Goal: Information Seeking & Learning: Understand process/instructions

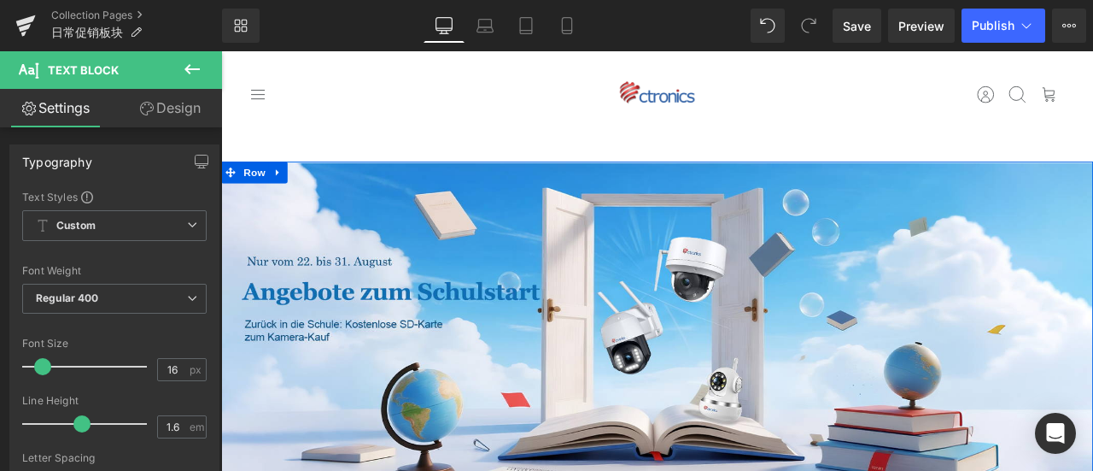
click at [624, 393] on div "Image 🎉 Zurück in die Schule: Kostenlose SD-Karte zum Kamera-Kauf 🎉 Heading Bei…" at bounding box center [737, 448] width 1033 height 529
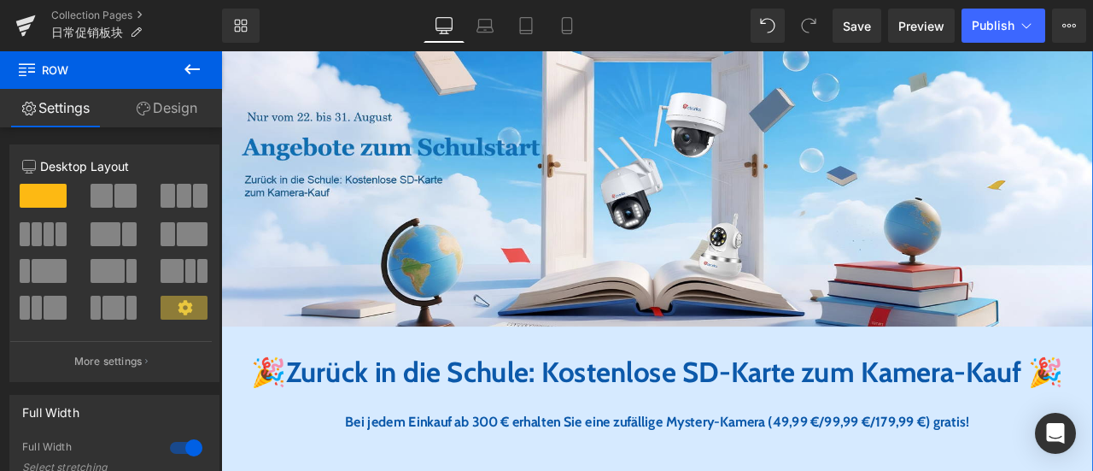
click at [189, 107] on link "Design" at bounding box center [166, 108] width 111 height 38
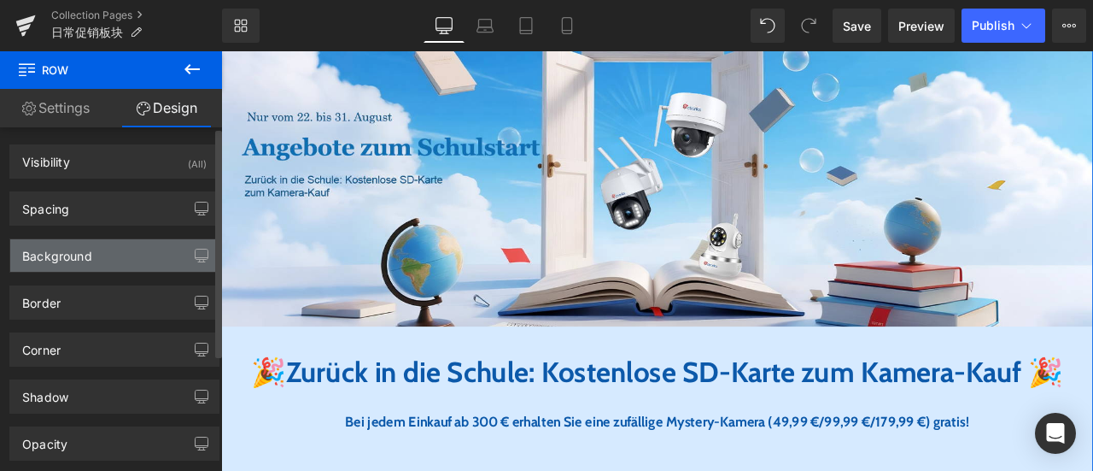
click at [120, 254] on div "Background" at bounding box center [114, 255] width 208 height 32
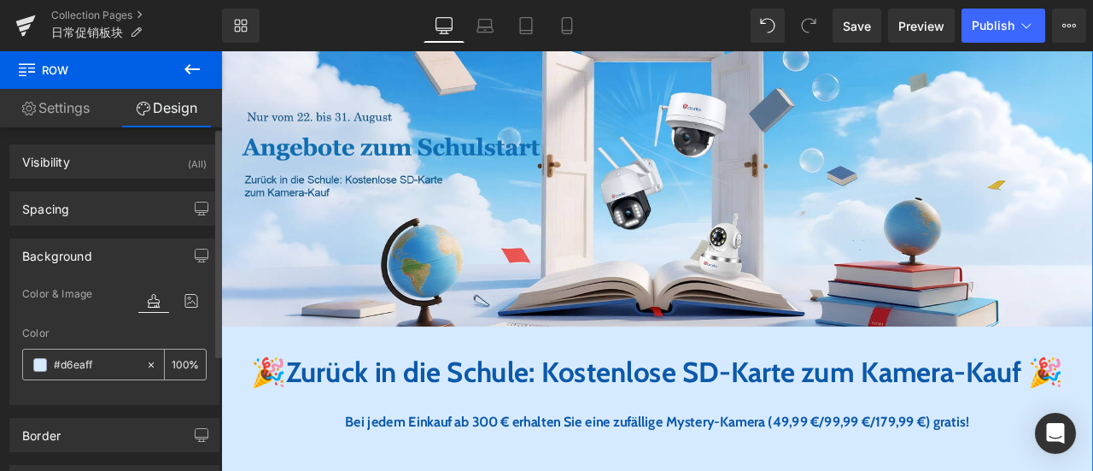
click at [108, 365] on input "#d6eaff" at bounding box center [96, 364] width 84 height 19
click at [1092, 383] on div "Image 🎉 Zurück in die Schule: Kostenlose SD-Karte zum Kamera-Kauf 🎉 Heading Bei…" at bounding box center [737, 277] width 1033 height 529
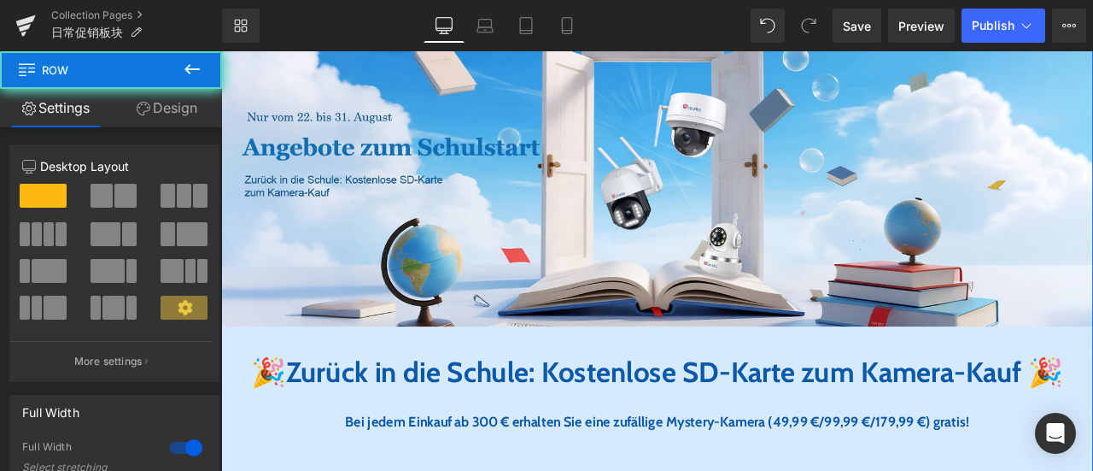
click at [887, 398] on div "Image 🎉 Zurück in die Schule: Kostenlose SD-Karte zum Kamera-Kauf 🎉 Heading Bei…" at bounding box center [737, 277] width 1033 height 529
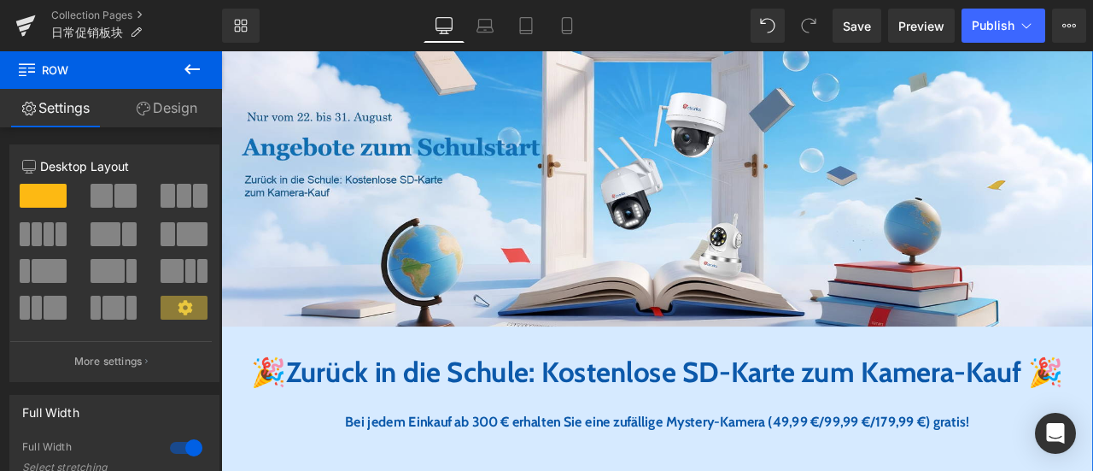
click at [189, 108] on link "Design" at bounding box center [166, 108] width 111 height 38
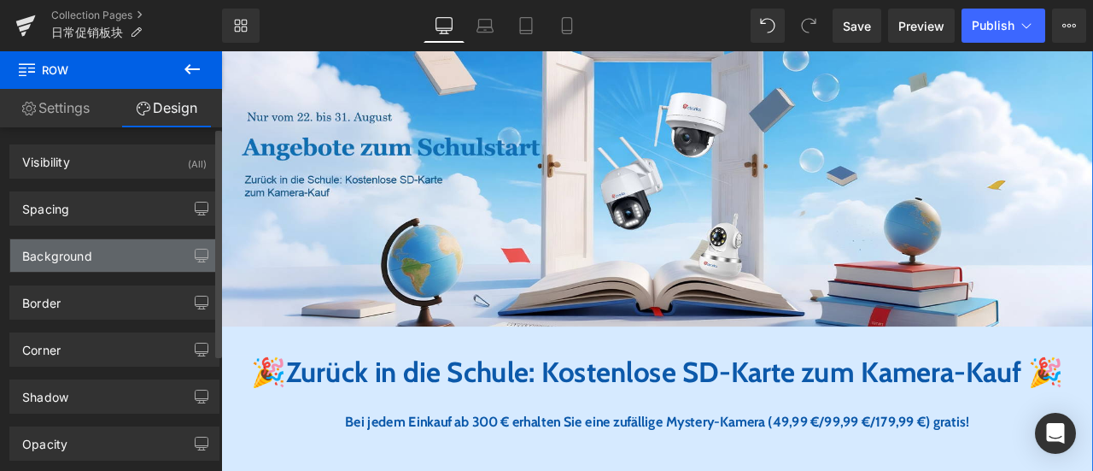
type input "#d6eaff"
type input "100"
click at [112, 251] on div "Background" at bounding box center [114, 255] width 208 height 32
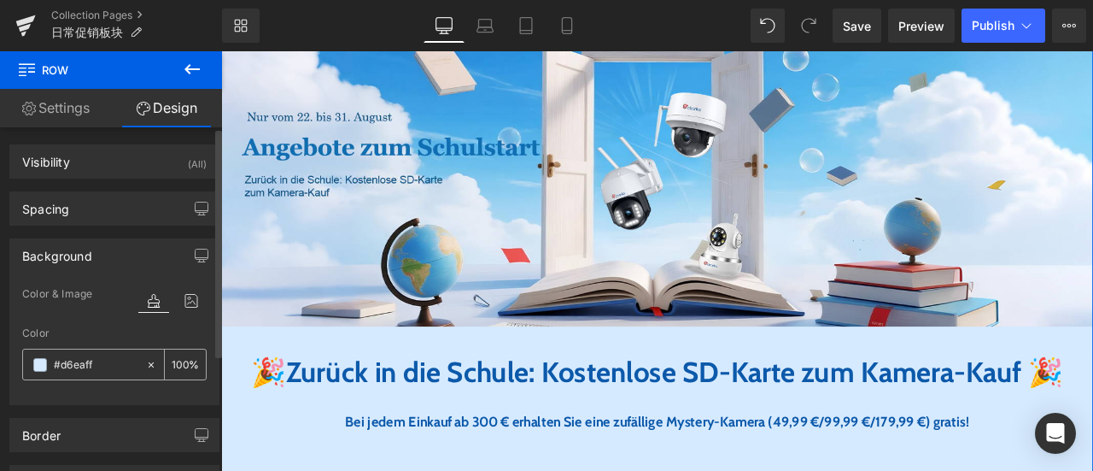
click at [99, 364] on input "#d6eaff" at bounding box center [96, 364] width 84 height 19
drag, startPoint x: 1148, startPoint y: 406, endPoint x: 1136, endPoint y: 420, distance: 18.7
click at [1092, 406] on div "Image 🎉 Zurück in die Schule: Kostenlose SD-Karte zum Kamera-Kauf 🎉 Heading Bei…" at bounding box center [737, 277] width 1033 height 529
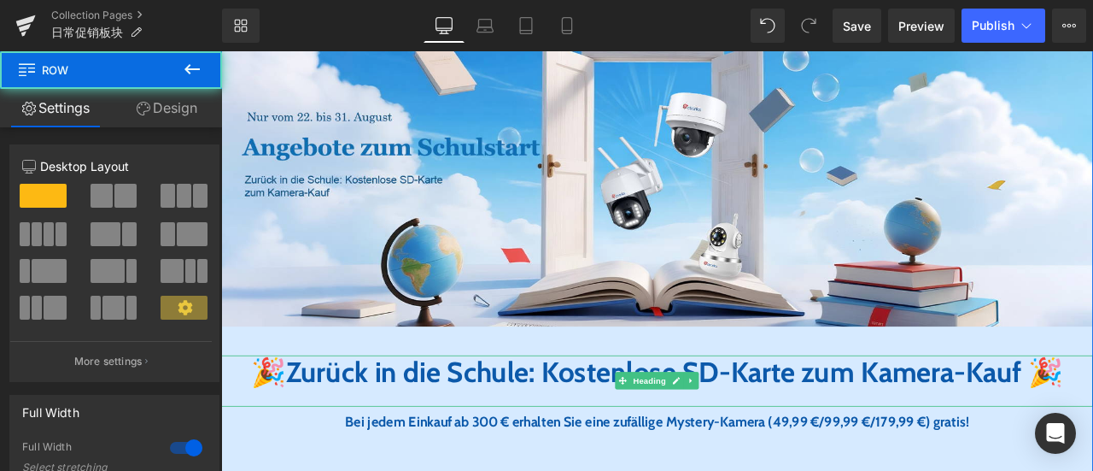
click at [1092, 431] on span "Zurück in die Schule: Kostenlose SD-Karte zum Kamera-Kauf" at bounding box center [734, 431] width 872 height 41
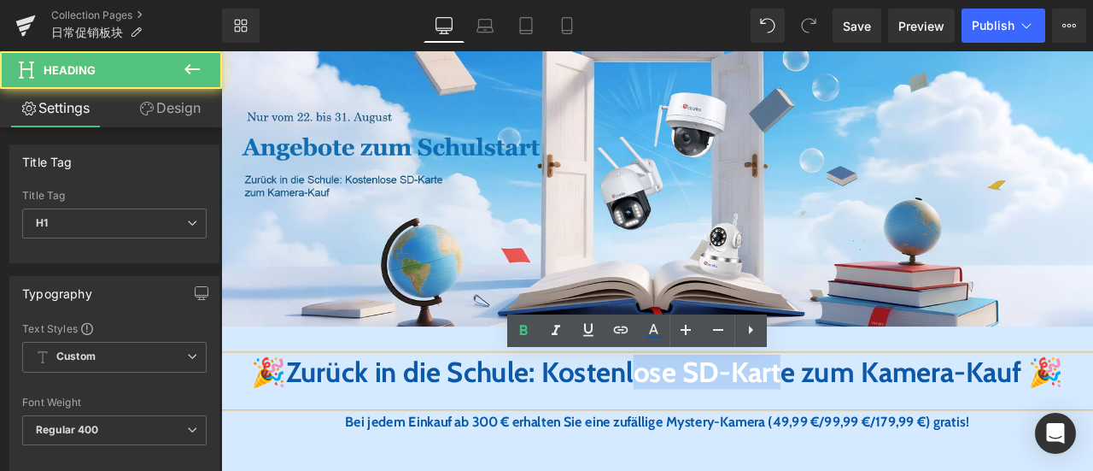
drag, startPoint x: 779, startPoint y: 428, endPoint x: 980, endPoint y: 442, distance: 202.0
click at [980, 442] on span "Zurück in die Schule: Kostenlose SD-Karte zum Kamera-Kauf" at bounding box center [734, 431] width 872 height 41
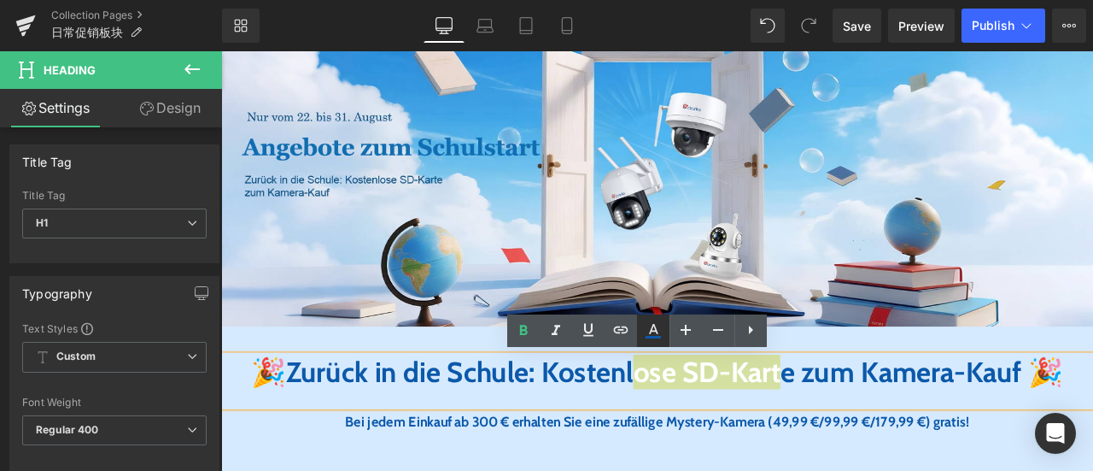
click at [654, 332] on icon at bounding box center [653, 330] width 20 height 20
type input "#0c59aa"
type input "100"
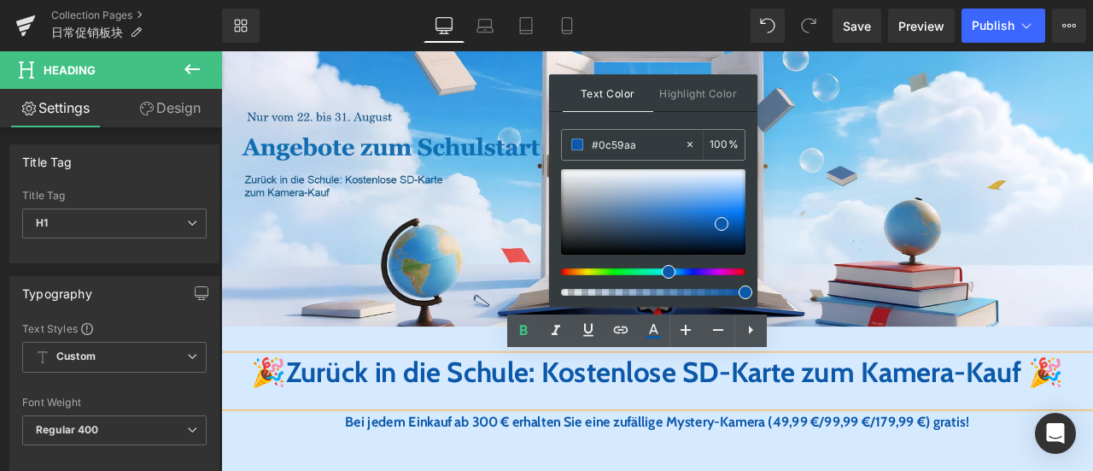
drag, startPoint x: 642, startPoint y: 146, endPoint x: 557, endPoint y: 140, distance: 85.6
click at [557, 140] on div "Text Color Highlight Color rgba(12, 89, 170, 1) #0c59aa 100 % transparent trans…" at bounding box center [653, 190] width 208 height 232
click at [1092, 390] on div "Image 🎉 Zurück in die Schule: Kostenl ose SD-Kart e zum Kamera-Kauf 🎉 Heading B…" at bounding box center [737, 277] width 1033 height 529
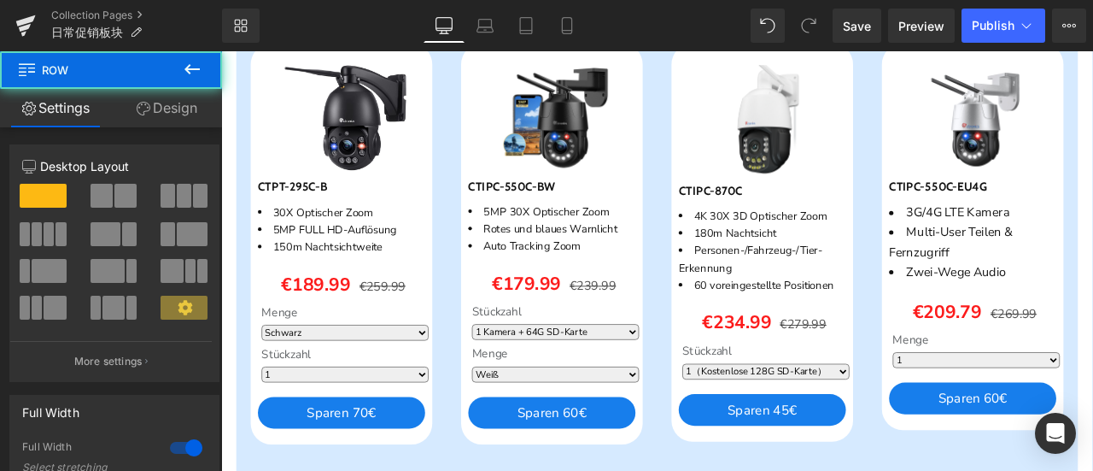
scroll to position [939, 0]
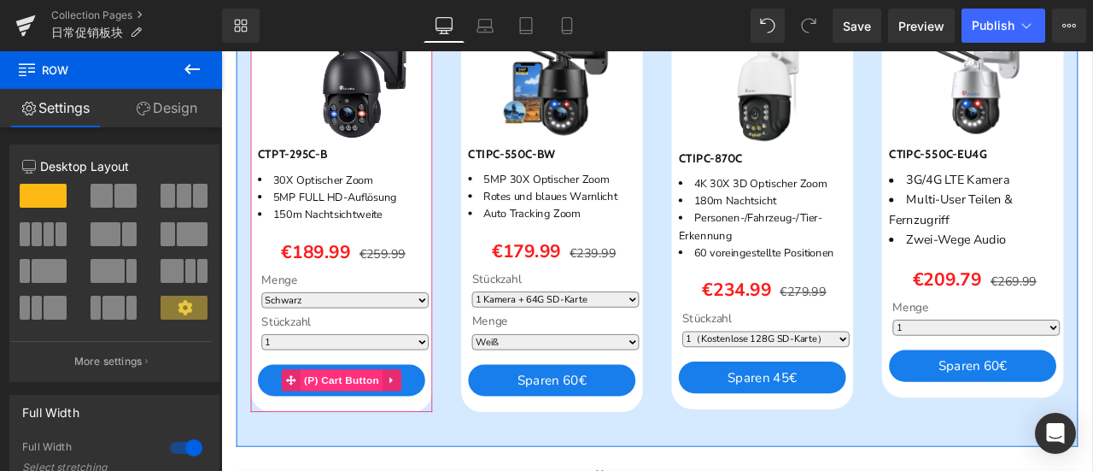
click at [372, 453] on span "(P) Cart Button" at bounding box center [363, 441] width 97 height 26
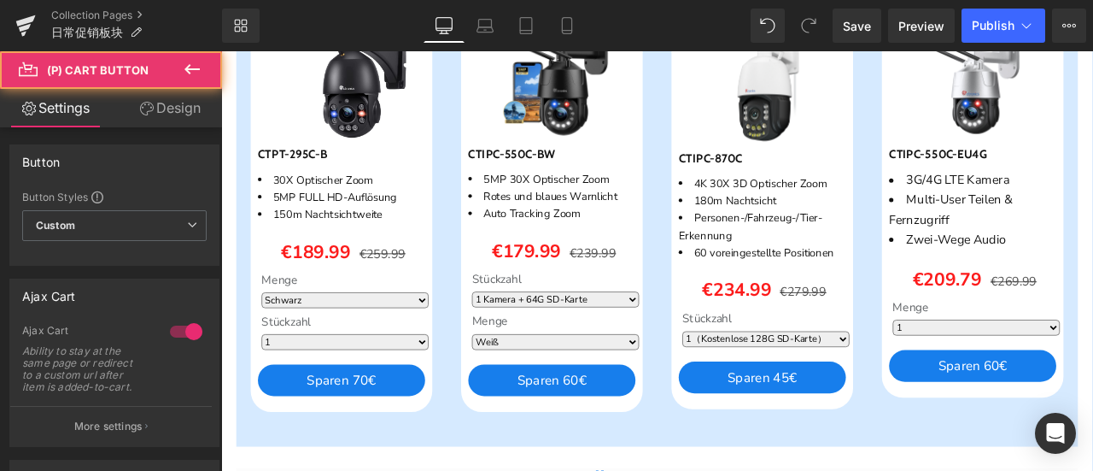
click at [161, 98] on link "Design" at bounding box center [169, 108] width 111 height 38
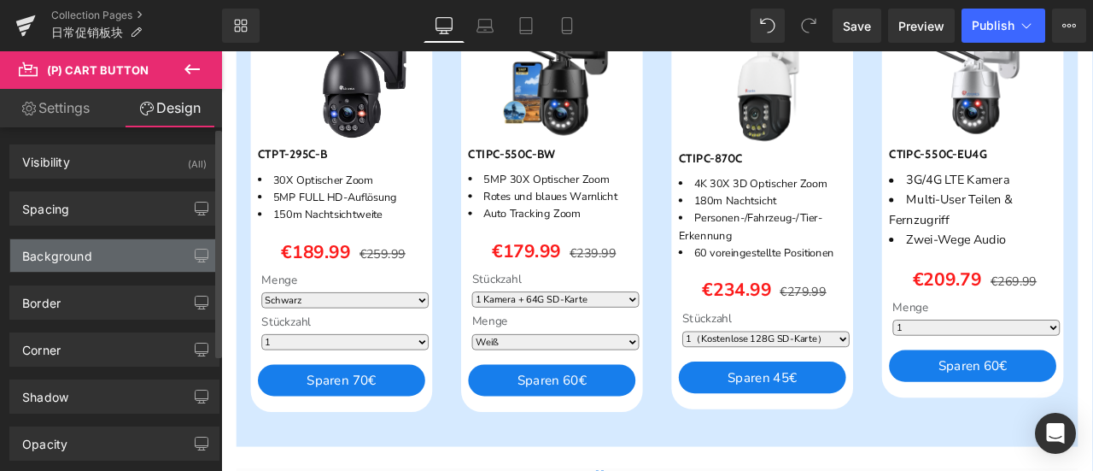
click at [86, 255] on div "Background" at bounding box center [57, 251] width 70 height 24
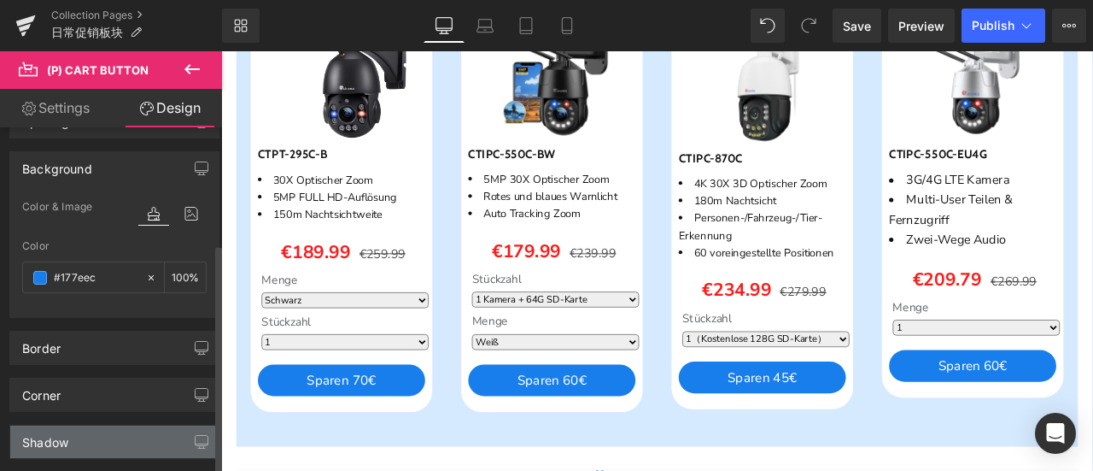
scroll to position [85, 0]
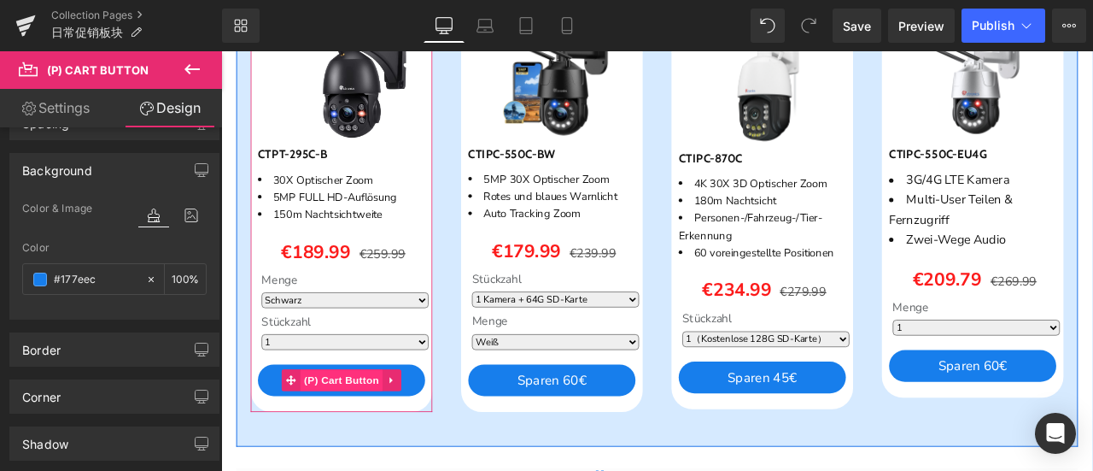
click at [344, 453] on span "(P) Cart Button" at bounding box center [363, 441] width 97 height 26
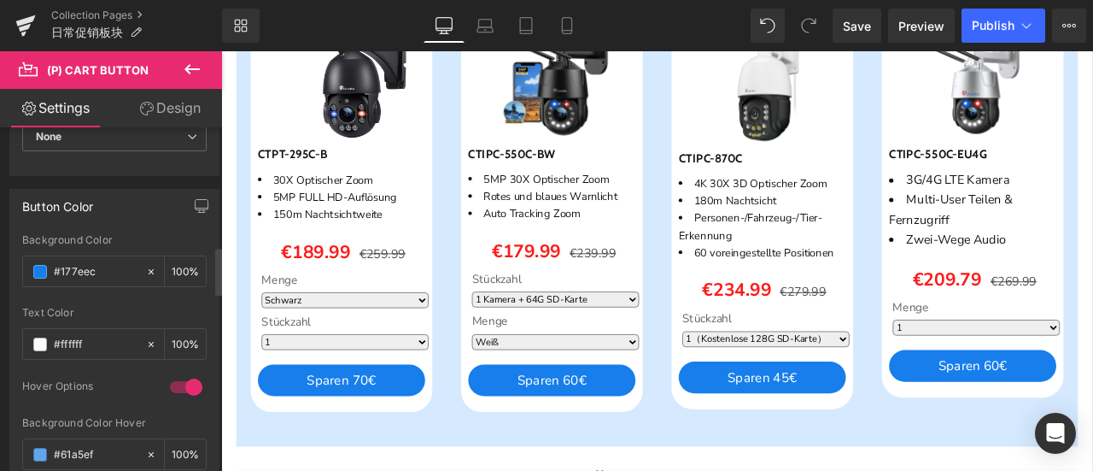
scroll to position [854, 0]
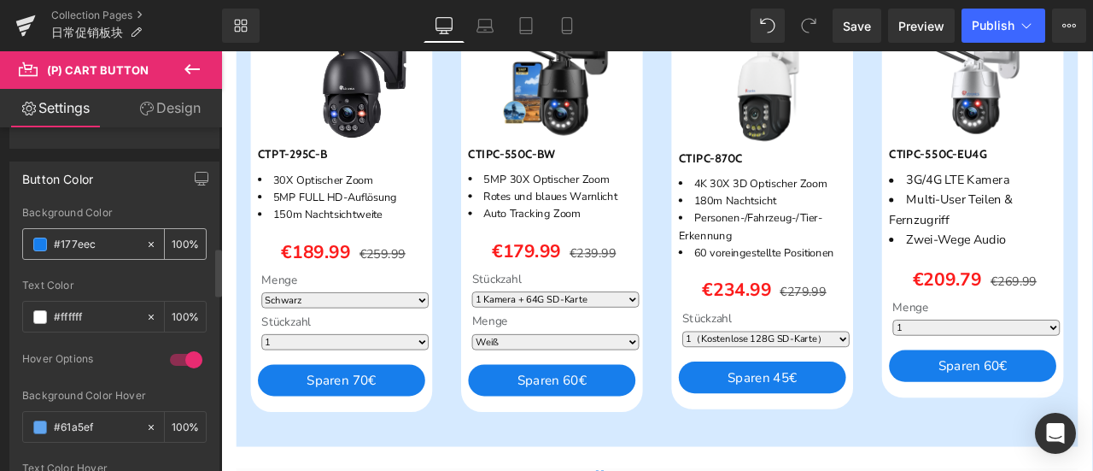
drag, startPoint x: 104, startPoint y: 236, endPoint x: 44, endPoint y: 235, distance: 59.8
click at [44, 235] on div "#177eec" at bounding box center [84, 244] width 122 height 30
drag, startPoint x: 76, startPoint y: 423, endPoint x: 90, endPoint y: 420, distance: 13.9
click at [76, 423] on input "#61a5ef" at bounding box center [96, 427] width 84 height 19
drag, startPoint x: 106, startPoint y: 419, endPoint x: 35, endPoint y: 421, distance: 70.9
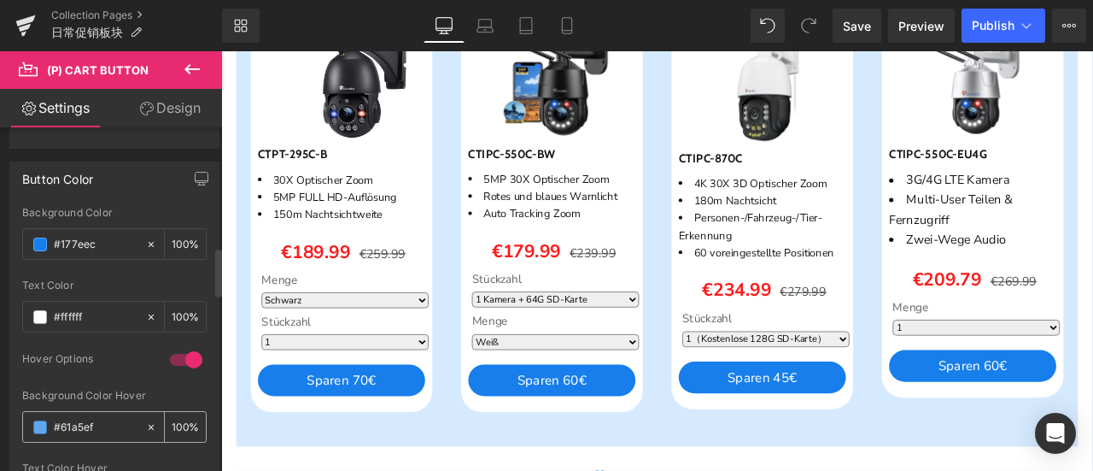
click at [35, 421] on div "#61a5ef" at bounding box center [84, 427] width 122 height 30
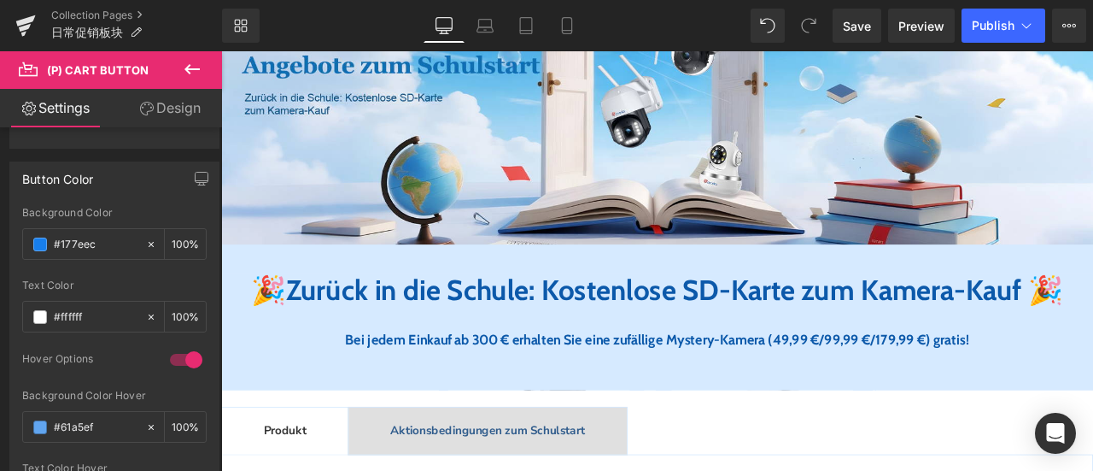
scroll to position [427, 0]
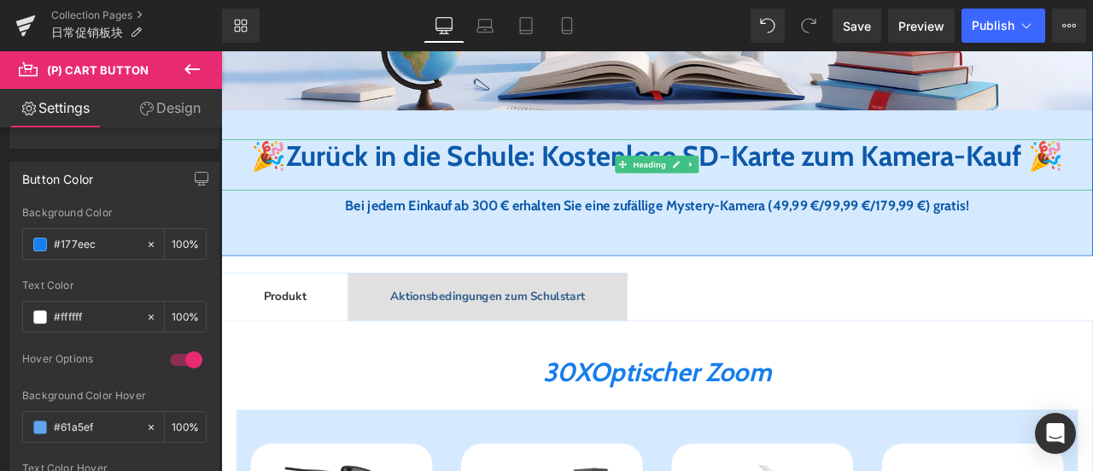
click at [511, 182] on span "Zurück in die Schule: Kostenl ose SD-Kart e zum Kamera-Kauf" at bounding box center [734, 175] width 872 height 41
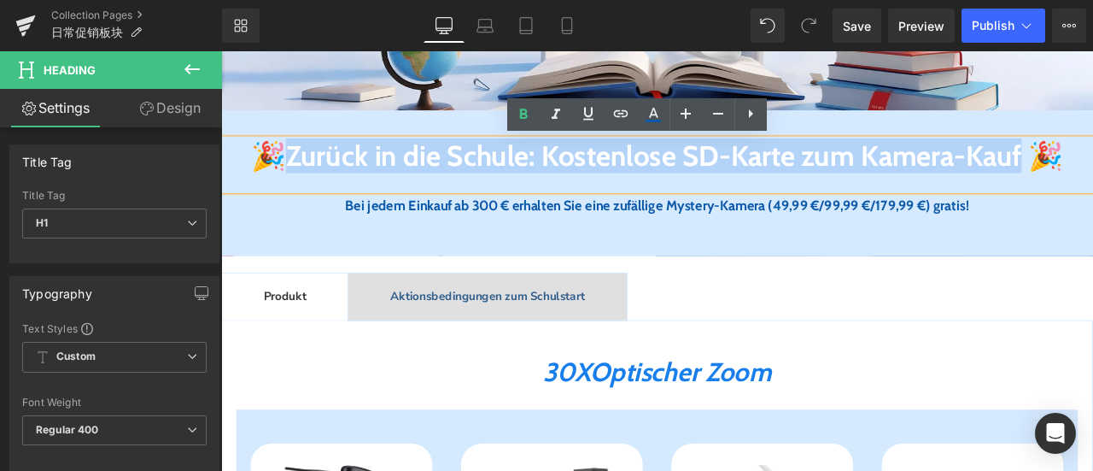
drag, startPoint x: 291, startPoint y: 172, endPoint x: 743, endPoint y: 224, distance: 454.7
click at [743, 196] on b "Zurück in die Schule: Kostenl ose SD-Kart e zum Kamera-Kauf 🎉" at bounding box center [758, 175] width 921 height 41
copy span "Zurück in die Schule: Kostenl ose SD-Kart e zum Kamera-Kauf"
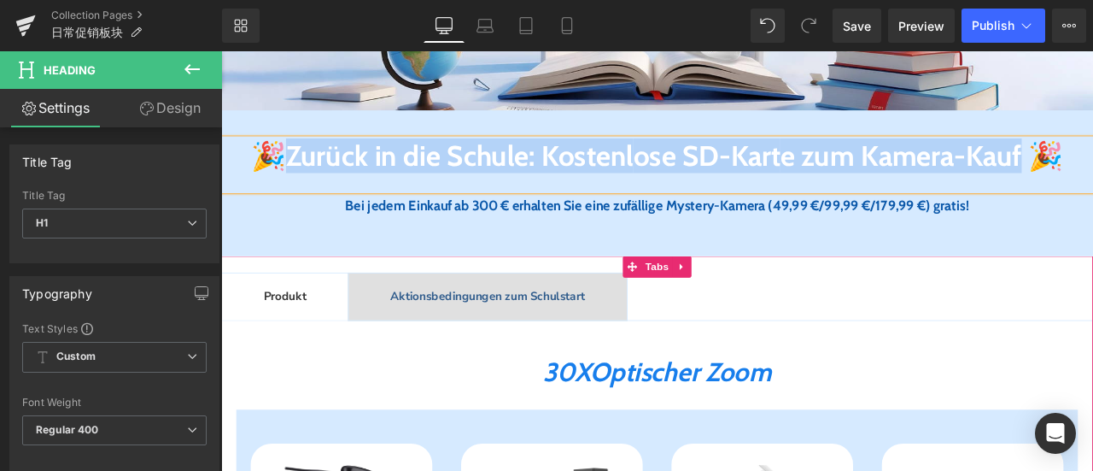
click at [522, 351] on span "Aktionsbedingungen zum Schulstart" at bounding box center [537, 341] width 231 height 19
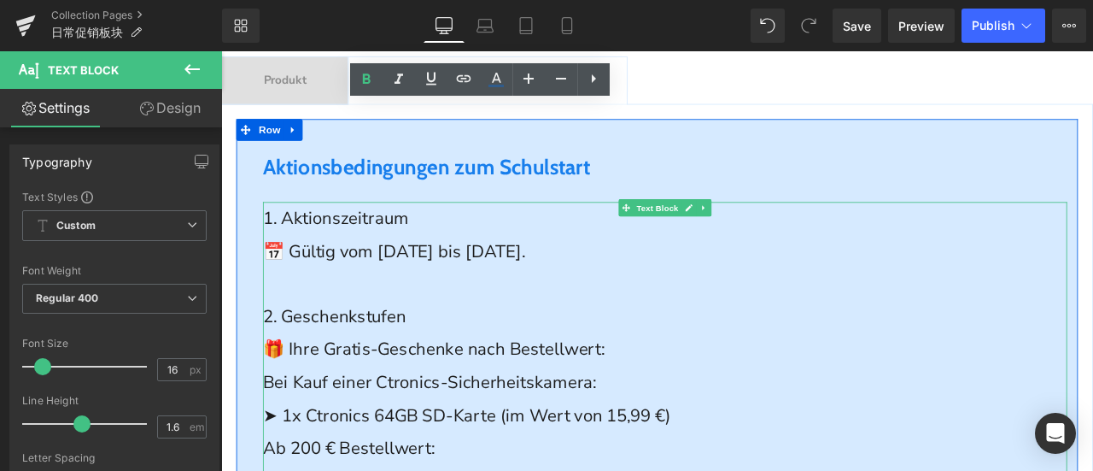
scroll to position [769, 0]
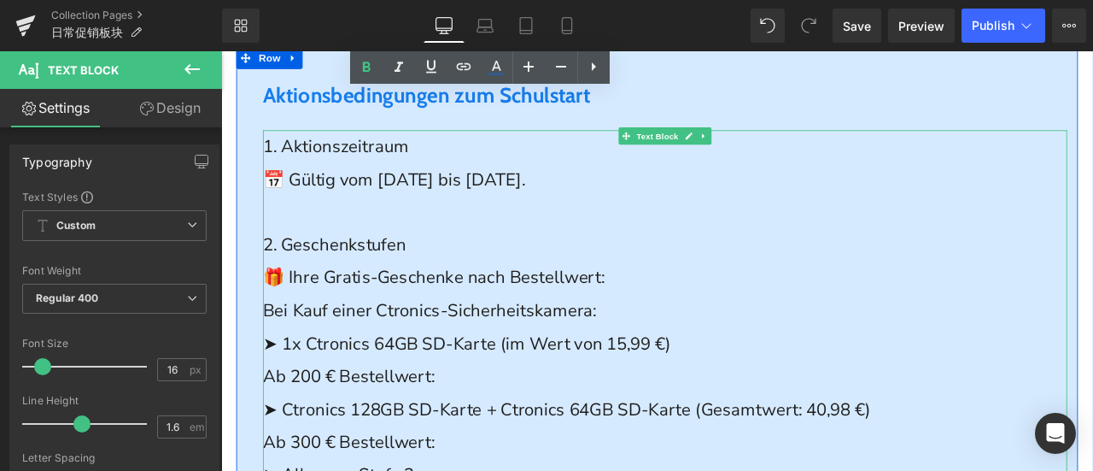
click at [333, 332] on span "🎁 Ihre Gratis-Geschenke nach Bestellwert:" at bounding box center [473, 318] width 405 height 27
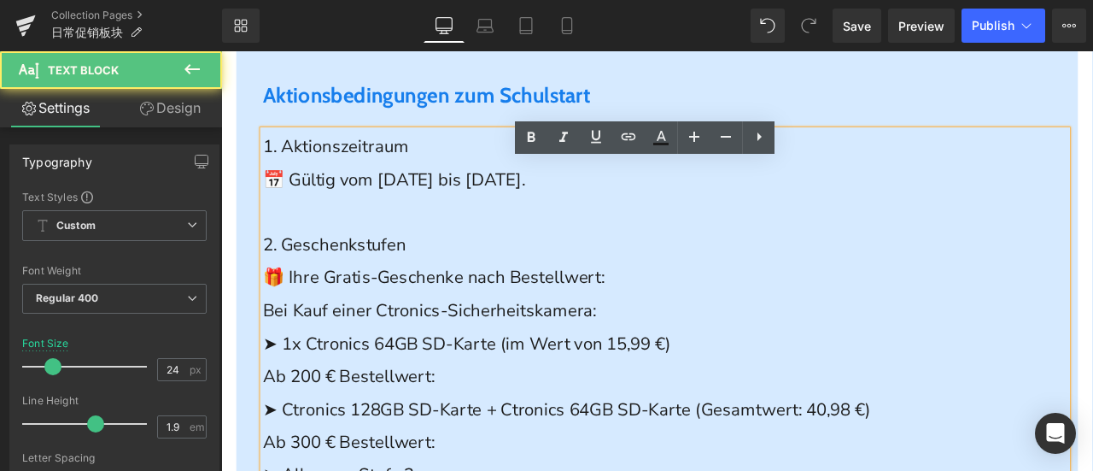
click at [341, 371] on span "Bei Kauf einer Ctronics-Sicherheitskamera:" at bounding box center [468, 357] width 395 height 27
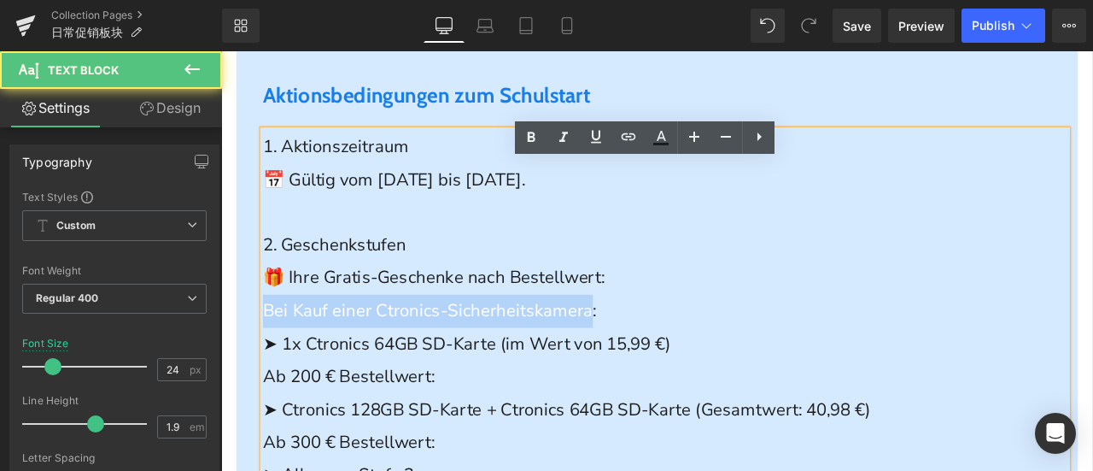
drag, startPoint x: 670, startPoint y: 403, endPoint x: 232, endPoint y: 389, distance: 438.3
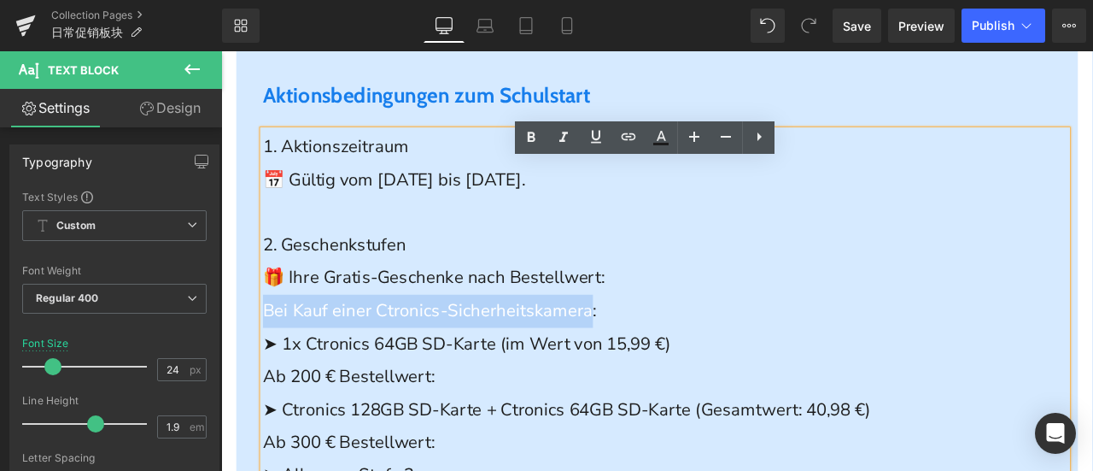
copy span "Bei Kauf einer Ctronics-Sicherheitskamera"
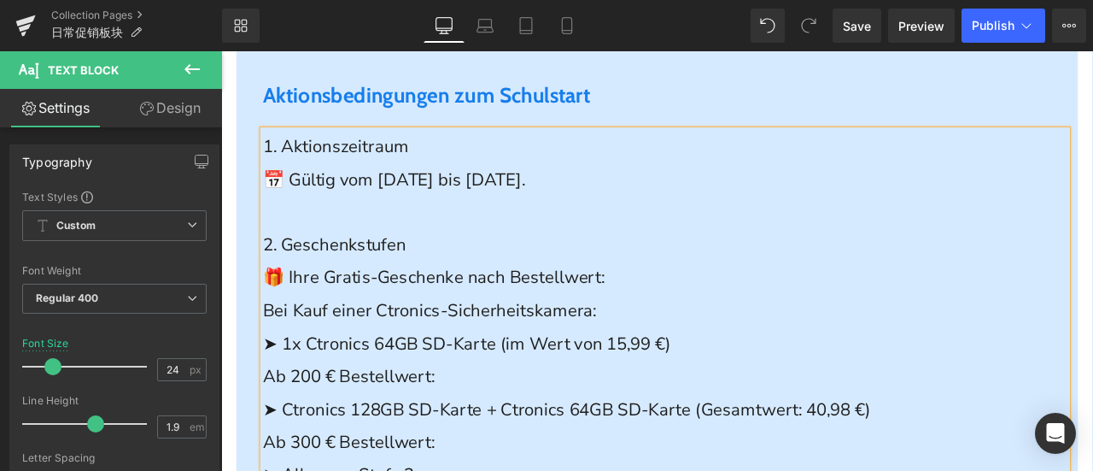
click at [416, 411] on span "➤ 1x Ctronics 64GB SD-Karte (im Wert von 15,99 €)" at bounding box center [512, 396] width 483 height 27
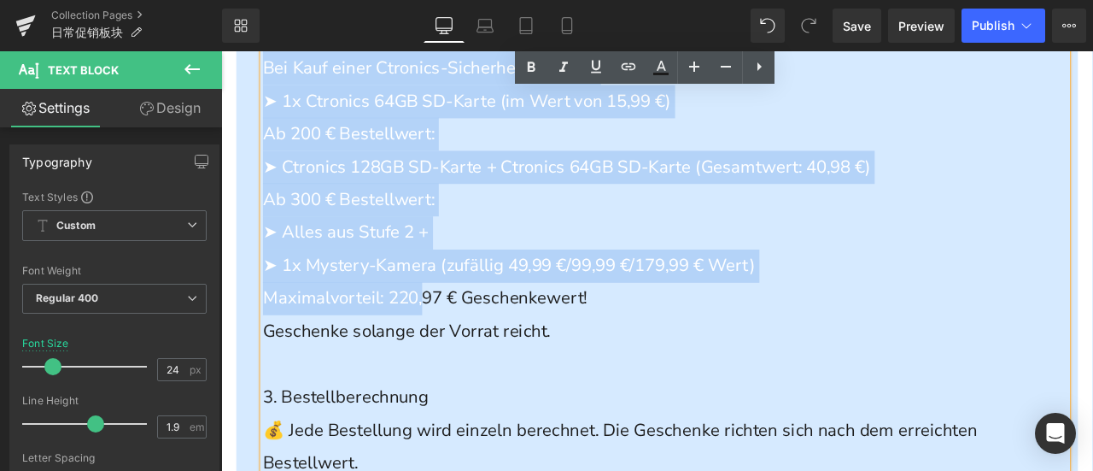
scroll to position [1110, 0]
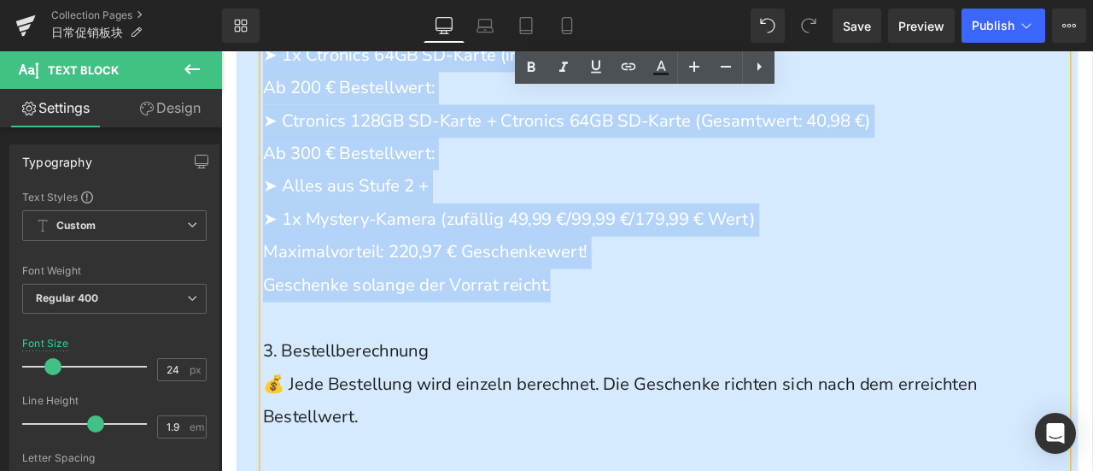
drag, startPoint x: 270, startPoint y: 362, endPoint x: 691, endPoint y: 393, distance: 422.1
click at [691, 393] on div "1. Aktionszeitraum 📅 Gültig vom [DATE] bis [DATE]. 2. Geschenkstufen 🎁 Ihre Gra…" at bounding box center [747, 251] width 953 height 896
copy div "🎁 Ihre Gratis-Geschenke nach Bestellwert: Bei Kauf einer Ctronics-Sicherheitska…"
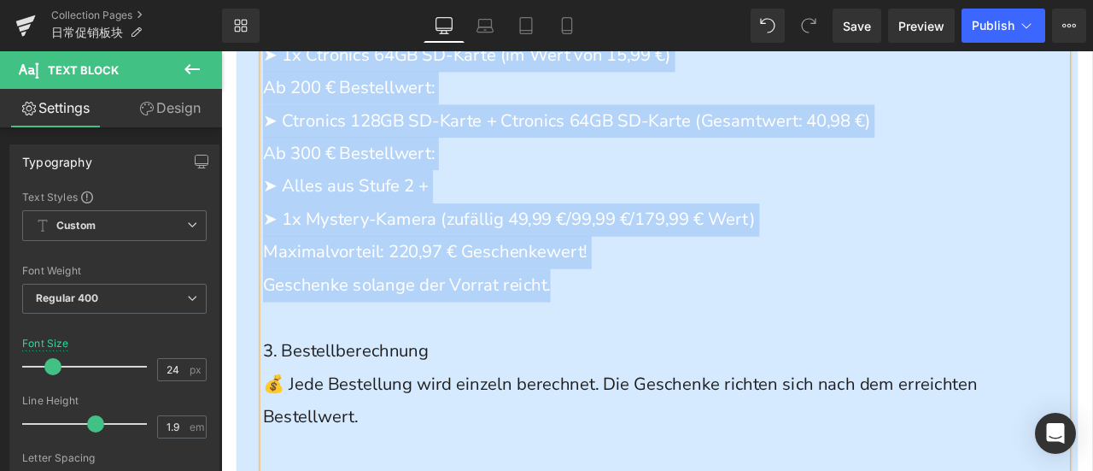
click at [401, 342] on span "Geschenke solange der Vorrat reicht." at bounding box center [441, 327] width 341 height 27
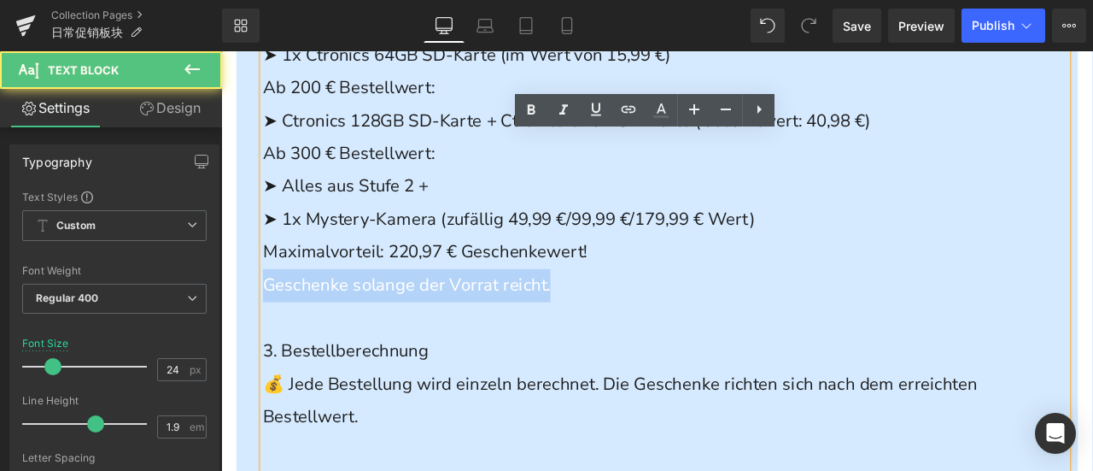
drag, startPoint x: 639, startPoint y: 371, endPoint x: 265, endPoint y: 371, distance: 374.0
click at [271, 348] on p "Geschenke solange der Vorrat reicht." at bounding box center [747, 328] width 953 height 39
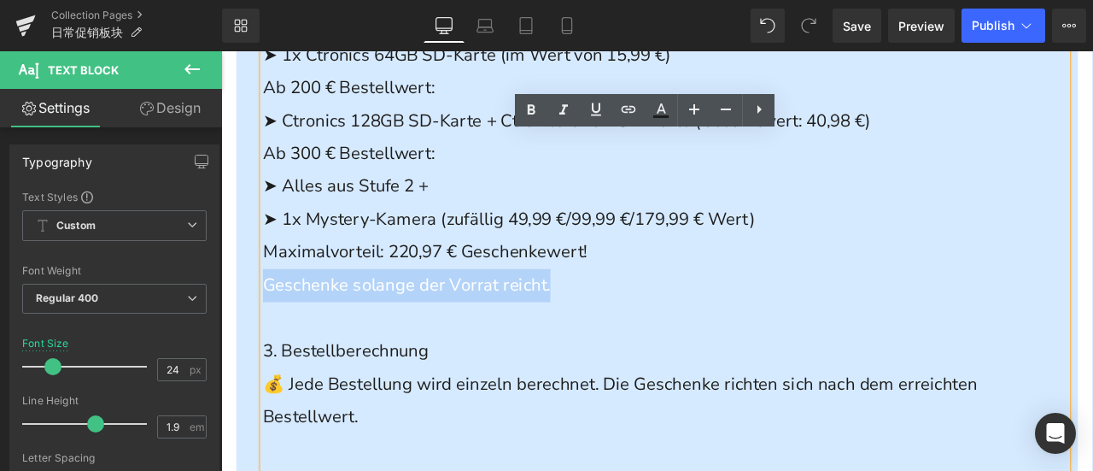
copy span "Geschenke solange der Vorrat reicht."
